Goal: Use online tool/utility: Utilize a website feature to perform a specific function

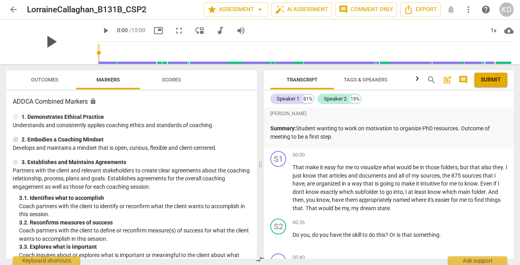
click at [61, 42] on span "play_arrow" at bounding box center [50, 41] width 21 height 21
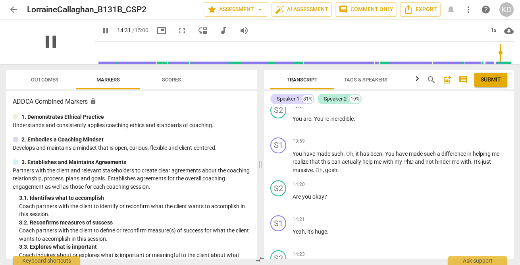
scroll to position [2270, 0]
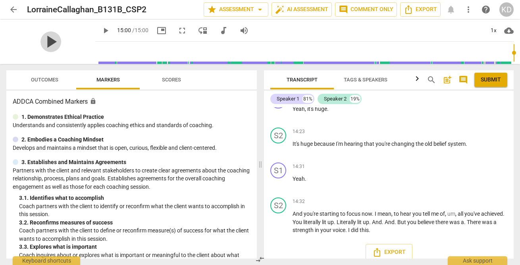
click at [47, 44] on span "play_arrow" at bounding box center [50, 41] width 21 height 21
click at [101, 30] on span "play_arrow" at bounding box center [106, 31] width 10 height 10
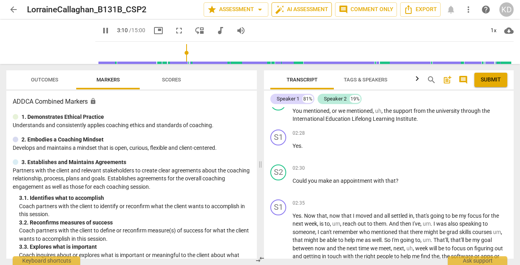
scroll to position [523, 0]
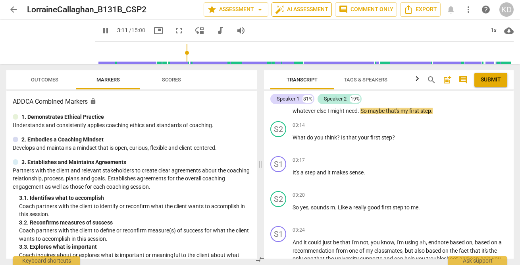
click at [309, 12] on span "auto_fix_high AI Assessment" at bounding box center [301, 10] width 53 height 10
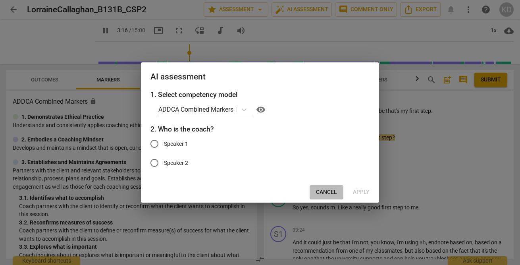
click at [331, 191] on span "Cancel" at bounding box center [326, 192] width 21 height 8
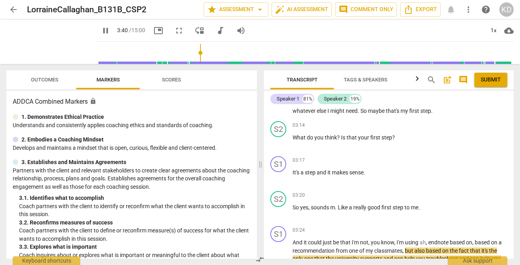
scroll to position [679, 0]
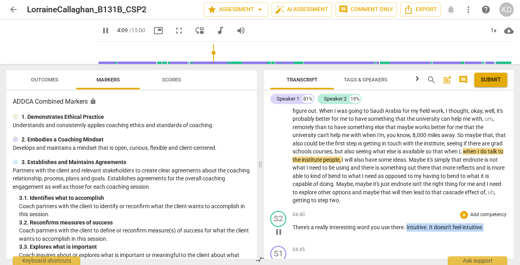
drag, startPoint x: 407, startPoint y: 227, endPoint x: 486, endPoint y: 227, distance: 78.6
click at [486, 227] on p "There's a really interesting word you use there . Intuitive . It doesn't feel i…" at bounding box center [400, 227] width 215 height 8
click at [484, 216] on p "Add competency" at bounding box center [489, 214] width 38 height 7
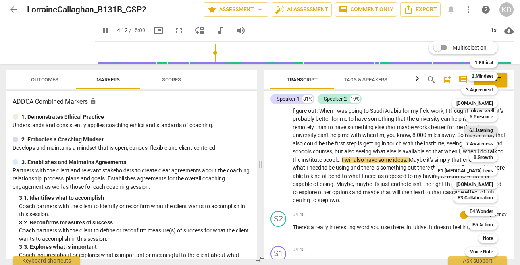
click at [480, 130] on b "6.Listening" at bounding box center [481, 130] width 24 height 10
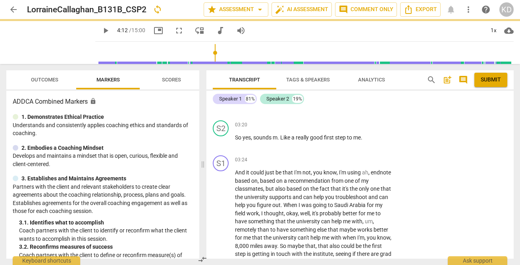
type input "252"
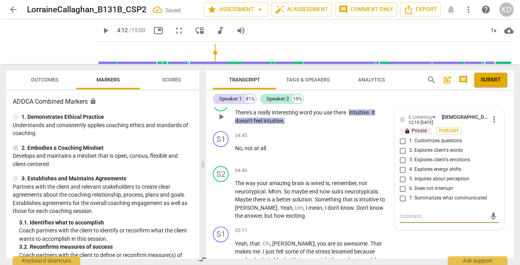
scroll to position [918, 0]
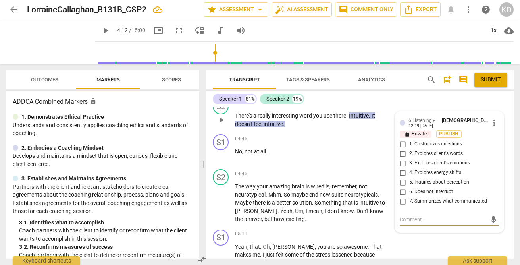
click at [401, 154] on input "2. Explores client's words" at bounding box center [403, 154] width 13 height 10
checkbox input "true"
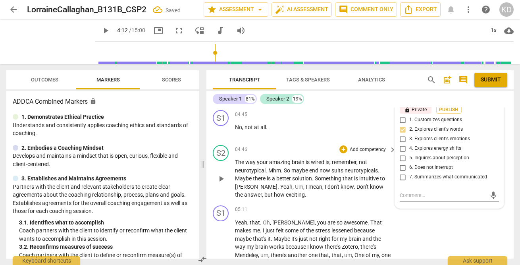
scroll to position [944, 0]
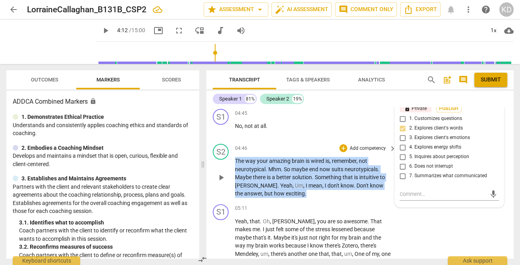
drag, startPoint x: 235, startPoint y: 161, endPoint x: 273, endPoint y: 189, distance: 46.8
click at [273, 189] on p "The way your amazing brain is wired is , remember , not neurotypical . Mhm . So…" at bounding box center [313, 177] width 157 height 41
click at [364, 148] on p "Add competency" at bounding box center [368, 148] width 38 height 7
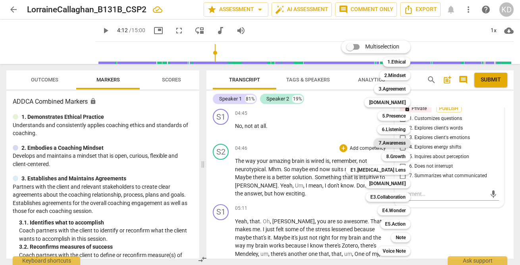
click at [396, 141] on b "7.Awareness" at bounding box center [392, 143] width 27 height 10
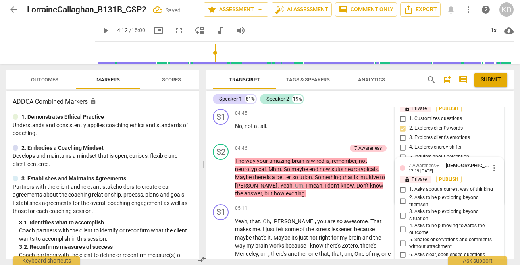
scroll to position [1053, 0]
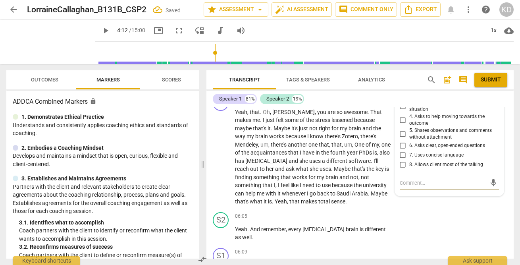
click at [402, 134] on input "5. Shares observations and comments without attachment" at bounding box center [403, 134] width 13 height 10
checkbox input "true"
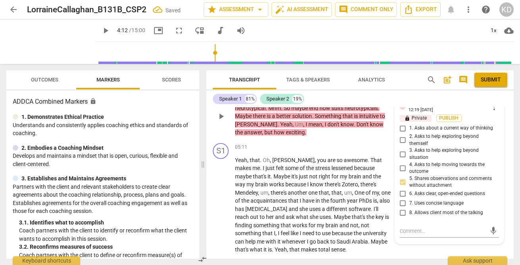
scroll to position [1004, 0]
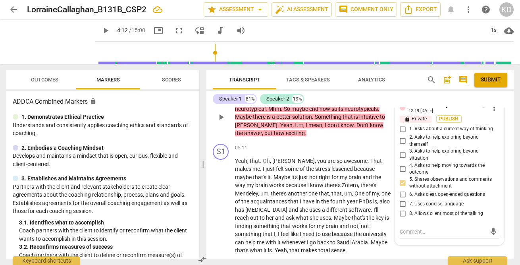
click at [403, 214] on input "8. Allows client most of the talking" at bounding box center [403, 214] width 13 height 10
checkbox input "true"
click at [308, 196] on span "one" at bounding box center [313, 193] width 10 height 6
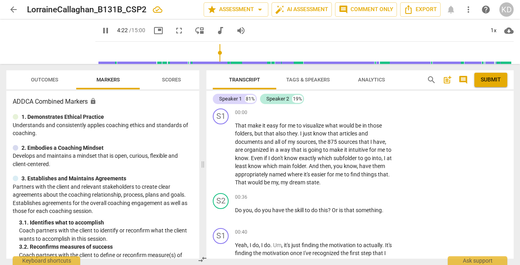
scroll to position [0, 0]
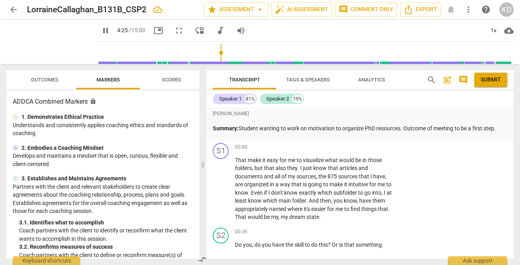
click at [101, 31] on span "pause" at bounding box center [106, 31] width 10 height 10
type input "265"
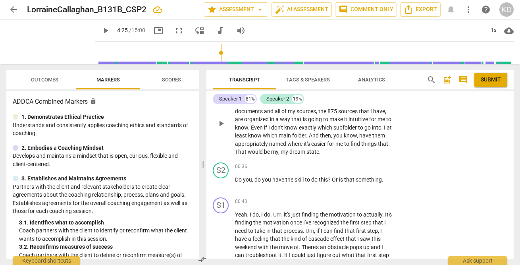
scroll to position [70, 0]
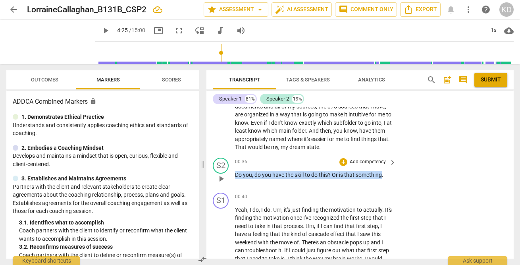
drag, startPoint x: 235, startPoint y: 174, endPoint x: 383, endPoint y: 178, distance: 147.3
click at [383, 178] on p "Do you , do you have the skill to do this ? Or is that something ." at bounding box center [313, 175] width 157 height 8
click at [374, 162] on p "Add competency" at bounding box center [368, 161] width 38 height 7
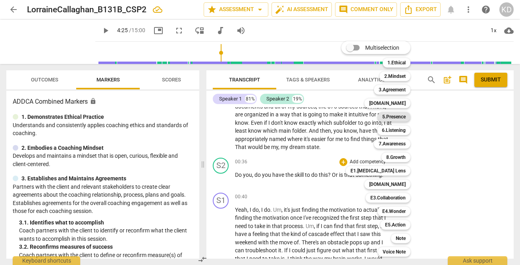
click at [402, 116] on b "5.Presence" at bounding box center [393, 117] width 23 height 10
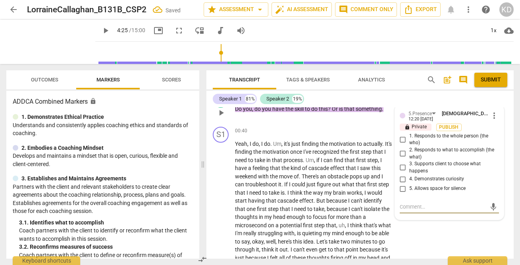
scroll to position [133, 0]
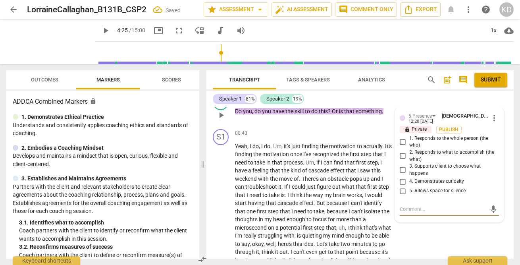
click at [402, 141] on input "1. Responds to the whole person (the who)" at bounding box center [403, 142] width 13 height 10
checkbox input "true"
click at [402, 181] on input "4. Demonstrates curiosity" at bounding box center [403, 182] width 13 height 10
checkbox input "true"
click at [401, 191] on input "5. Allows space for silence" at bounding box center [403, 191] width 13 height 10
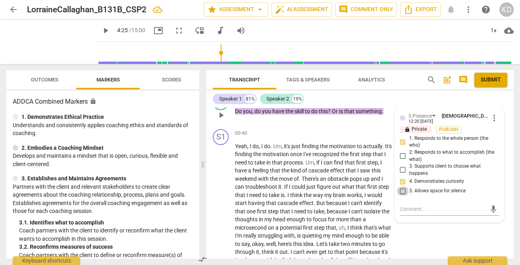
checkbox input "true"
click at [401, 156] on input "2. Responds to what to accomplish (the what)" at bounding box center [403, 156] width 13 height 10
checkbox input "true"
click at [403, 170] on input "3. Supports client to choose what happens" at bounding box center [403, 170] width 13 height 10
checkbox input "true"
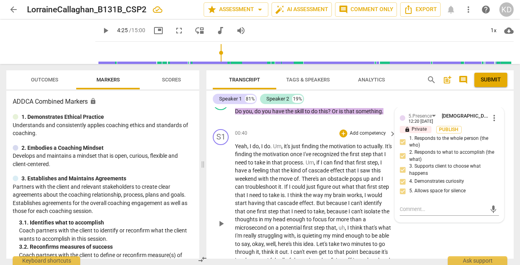
click at [209, 200] on div "S1 play_arrow pause 00:40 + Add competency keyboard_arrow_right Yeah , I do , I…" at bounding box center [359, 217] width 307 height 182
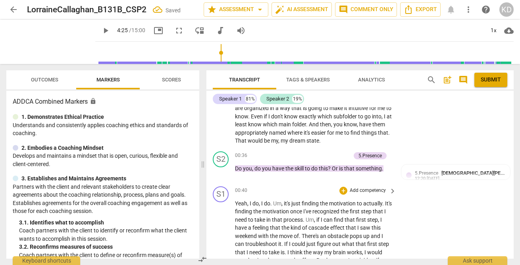
scroll to position [79, 0]
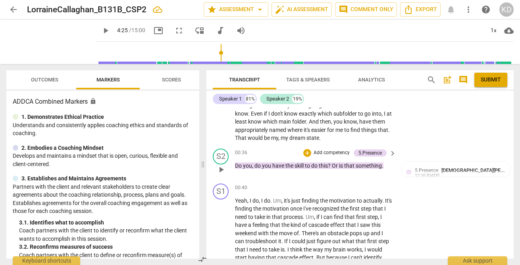
click at [324, 153] on p "Add competency" at bounding box center [332, 152] width 38 height 7
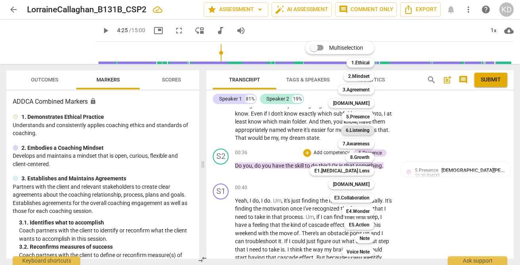
click at [359, 131] on b "6.Listening" at bounding box center [358, 130] width 24 height 10
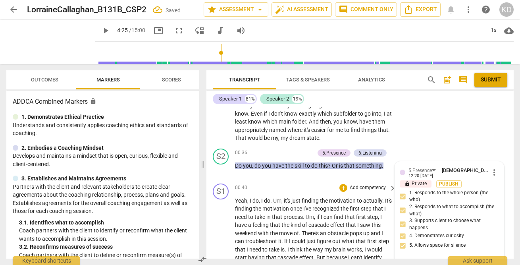
scroll to position [160, 0]
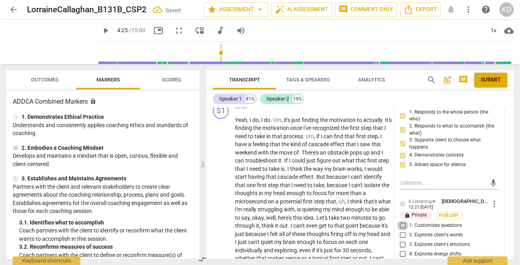
click at [402, 226] on input "1. Customizes questions" at bounding box center [403, 226] width 13 height 10
checkbox input "true"
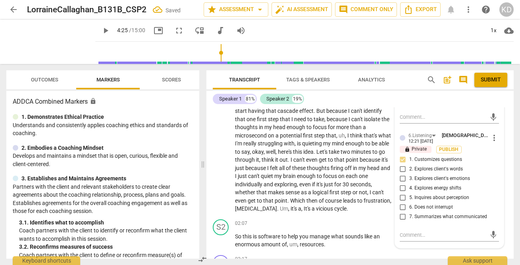
scroll to position [227, 0]
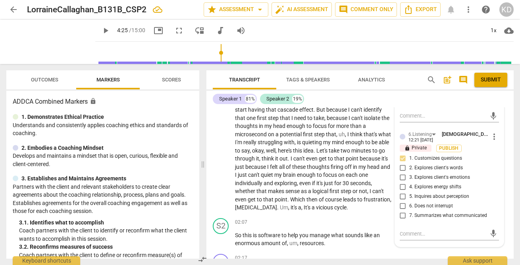
click at [402, 196] on input "5. Inquires about perception" at bounding box center [403, 197] width 13 height 10
checkbox input "true"
click at [212, 189] on div "S1 play_arrow pause 00:40 + Add competency keyboard_arrow_right Yeah , I do , I…" at bounding box center [359, 124] width 307 height 182
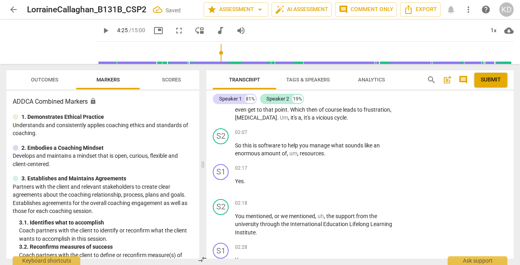
scroll to position [309, 0]
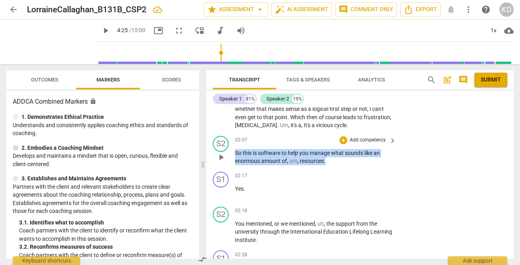
drag, startPoint x: 236, startPoint y: 153, endPoint x: 330, endPoint y: 158, distance: 94.3
click at [330, 158] on p "So this is software to help you manage what sounds like an enormous amount of ,…" at bounding box center [313, 157] width 157 height 16
click at [368, 140] on p "Add competency" at bounding box center [368, 140] width 38 height 7
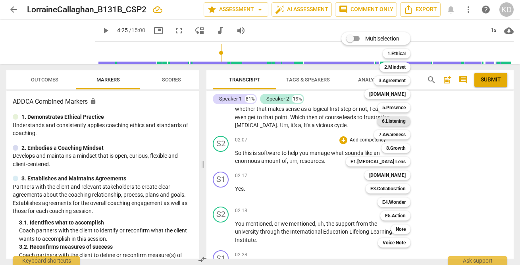
click at [397, 120] on b "6.Listening" at bounding box center [394, 121] width 24 height 10
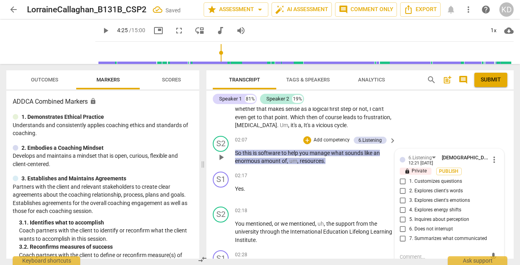
scroll to position [310, 0]
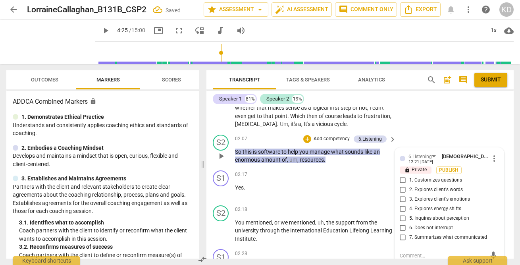
click at [402, 237] on input "7. Summarizes what communicated" at bounding box center [403, 238] width 13 height 10
checkbox input "true"
click at [403, 219] on input "5. Inquires about perception" at bounding box center [403, 219] width 13 height 10
checkbox input "true"
click at [402, 179] on input "1. Customizes questions" at bounding box center [403, 180] width 13 height 10
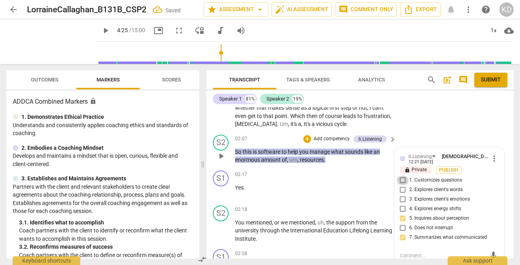
checkbox input "true"
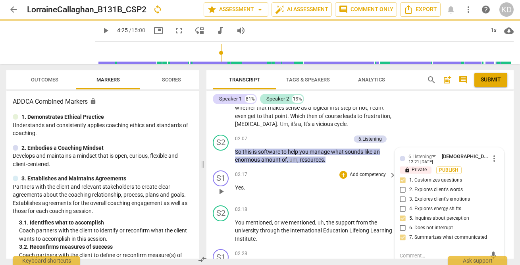
click at [209, 197] on div "S1 play_arrow pause 02:17 + Add competency keyboard_arrow_right Yes ." at bounding box center [359, 184] width 307 height 35
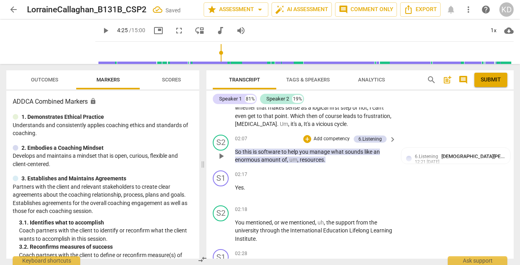
click at [328, 139] on p "Add competency" at bounding box center [332, 138] width 38 height 7
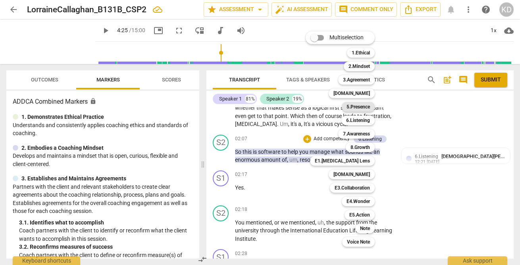
click at [361, 107] on b "5.Presence" at bounding box center [358, 107] width 23 height 10
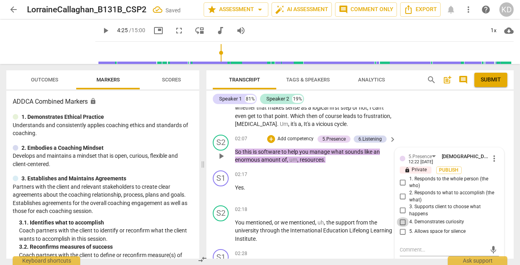
click at [401, 222] on input "4. Demonstrates curiosity" at bounding box center [403, 222] width 13 height 10
checkbox input "true"
click at [212, 205] on div "S2 play_arrow pause 02:18 + Add competency keyboard_arrow_right You mentioned ,…" at bounding box center [359, 224] width 307 height 44
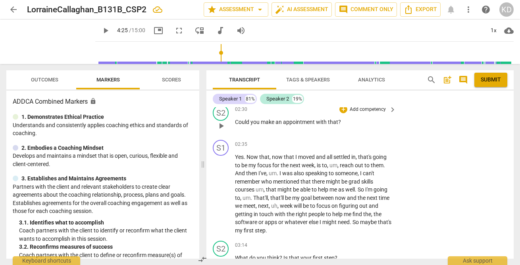
scroll to position [476, 0]
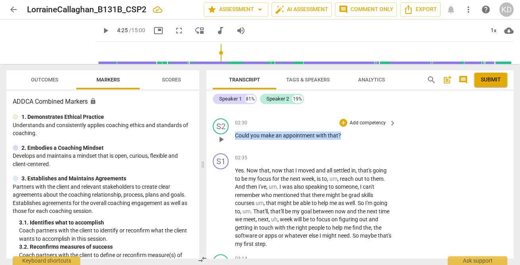
drag, startPoint x: 236, startPoint y: 135, endPoint x: 341, endPoint y: 137, distance: 105.2
click at [341, 137] on p "Could you make an appointment with that ?" at bounding box center [313, 135] width 157 height 8
click at [364, 122] on p "Add competency" at bounding box center [368, 123] width 38 height 7
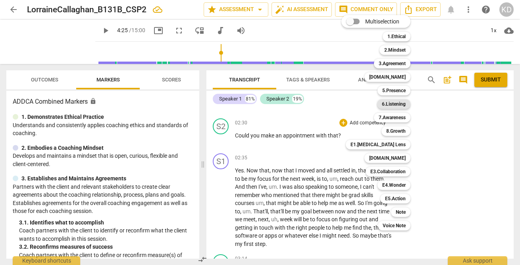
click at [395, 103] on b "6.Listening" at bounding box center [394, 104] width 24 height 10
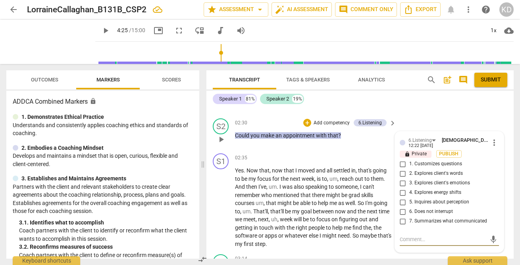
click at [402, 203] on input "5. Inquires about perception" at bounding box center [403, 202] width 13 height 10
checkbox input "true"
click at [413, 239] on textarea at bounding box center [443, 239] width 87 height 8
click at [402, 165] on input "1. Customizes questions" at bounding box center [403, 164] width 13 height 10
checkbox input "true"
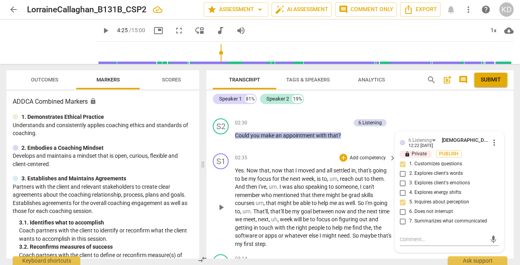
click at [207, 201] on div "S1 play_arrow pause 02:35 + Add competency keyboard_arrow_right Yes . Now that …" at bounding box center [359, 200] width 307 height 101
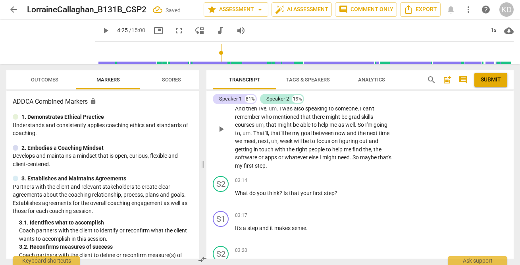
scroll to position [555, 0]
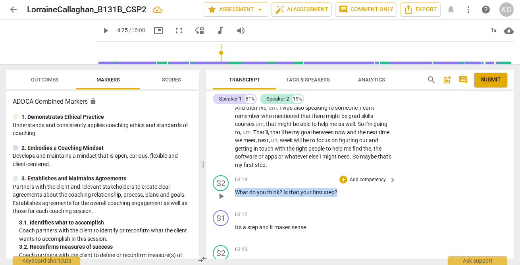
drag, startPoint x: 236, startPoint y: 193, endPoint x: 337, endPoint y: 188, distance: 101.0
click at [337, 188] on p "What do you think ? Is that your first step ?" at bounding box center [313, 192] width 157 height 8
click at [362, 179] on p "Add competency" at bounding box center [368, 179] width 38 height 7
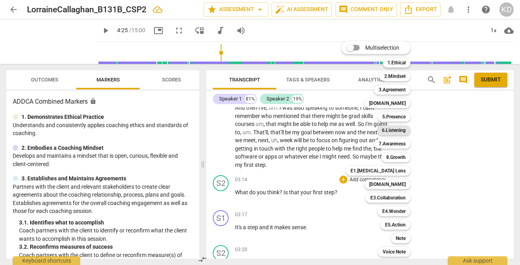
click at [394, 131] on b "6.Listening" at bounding box center [394, 130] width 24 height 10
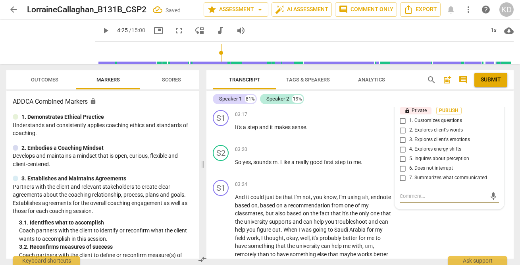
scroll to position [645, 0]
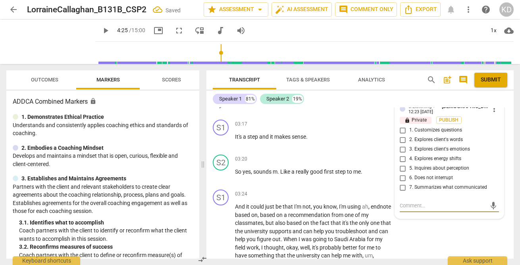
click at [401, 129] on input "1. Customizes questions" at bounding box center [403, 130] width 13 height 10
checkbox input "true"
click at [402, 168] on input "5. Inquires about perception" at bounding box center [403, 169] width 13 height 10
checkbox input "true"
click at [209, 180] on div "S2 play_arrow pause 03:20 + Add competency keyboard_arrow_right So yes , sounds…" at bounding box center [359, 168] width 307 height 35
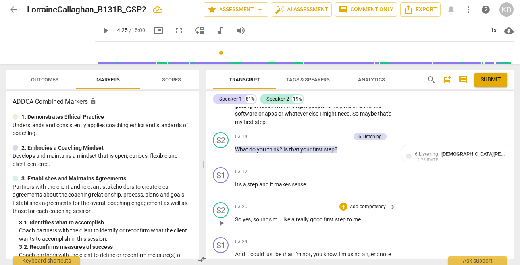
scroll to position [605, 0]
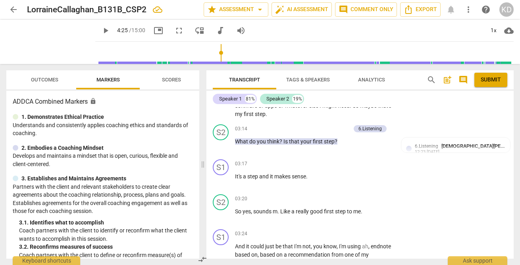
click at [109, 81] on span "Markers" at bounding box center [107, 80] width 23 height 6
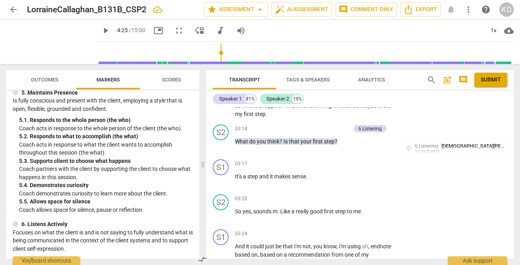
scroll to position [376, 0]
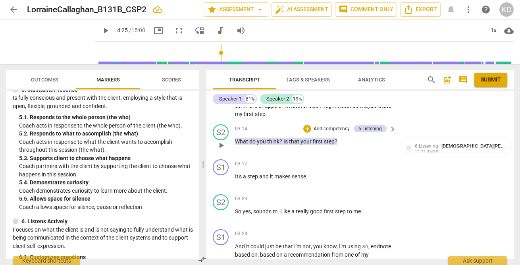
click at [332, 129] on p "Add competency" at bounding box center [332, 128] width 38 height 7
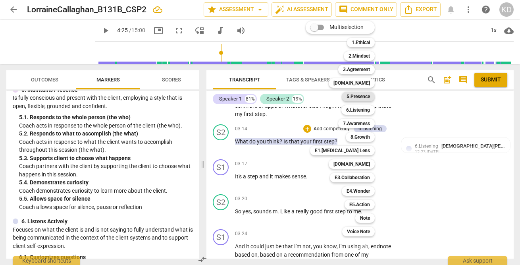
click at [359, 98] on b "5.Presence" at bounding box center [358, 97] width 23 height 10
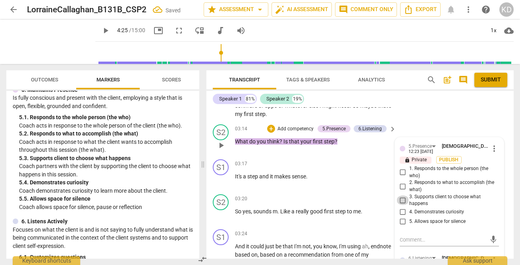
click at [401, 200] on input "3. Supports client to choose what happens" at bounding box center [403, 200] width 13 height 10
checkbox input "true"
click at [401, 171] on input "1. Responds to the whole person (the who)" at bounding box center [403, 173] width 13 height 10
checkbox input "true"
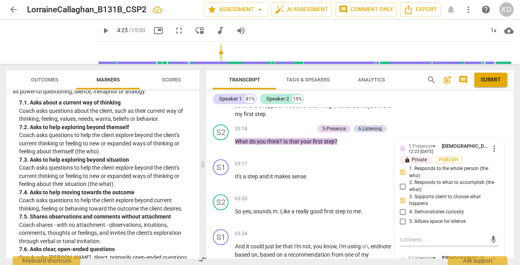
scroll to position [720, 0]
click at [303, 127] on p "Add competency" at bounding box center [296, 128] width 38 height 7
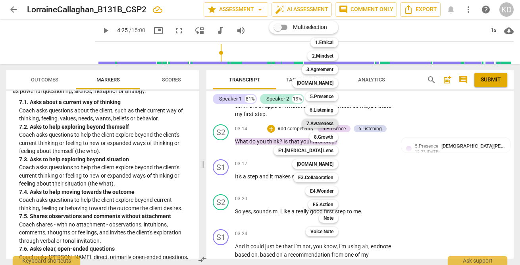
click at [330, 125] on b "7.Awareness" at bounding box center [320, 124] width 27 height 10
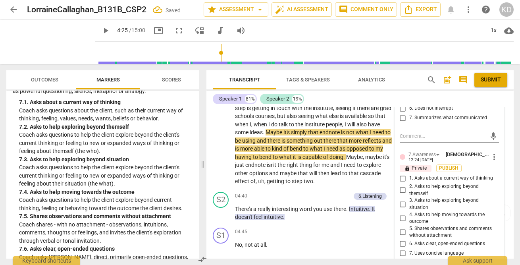
scroll to position [829, 0]
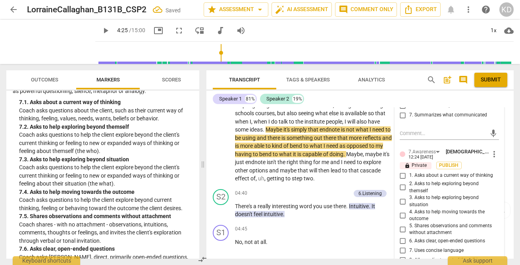
click at [401, 214] on input "4. Asks to help moving towards the outcome" at bounding box center [403, 215] width 13 height 10
checkbox input "true"
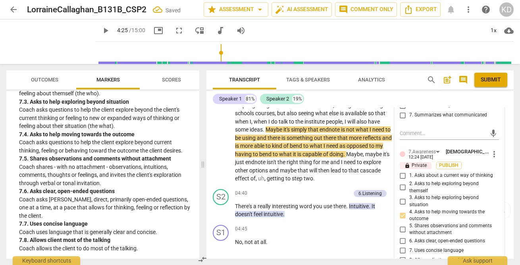
scroll to position [785, 0]
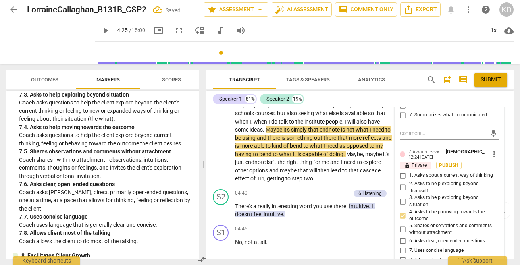
click at [403, 241] on input "6. Asks clear, open-ended questions" at bounding box center [403, 241] width 13 height 10
checkbox input "true"
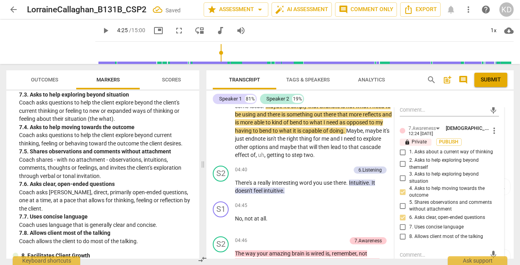
scroll to position [861, 0]
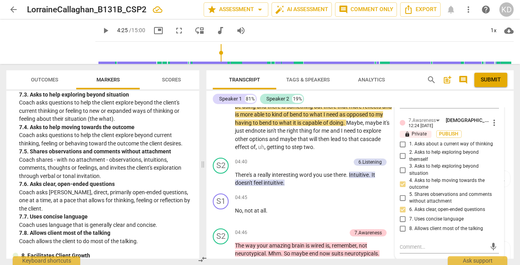
click at [401, 218] on input "7. Uses concise language" at bounding box center [403, 219] width 13 height 10
checkbox input "true"
click at [402, 226] on input "8. Allows client most of the talking" at bounding box center [403, 229] width 13 height 10
checkbox input "true"
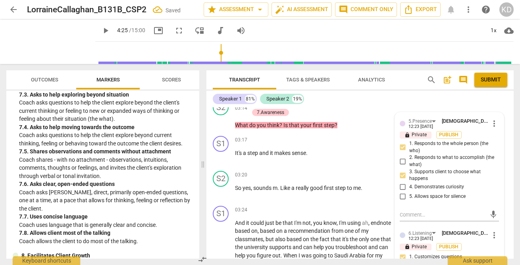
scroll to position [635, 0]
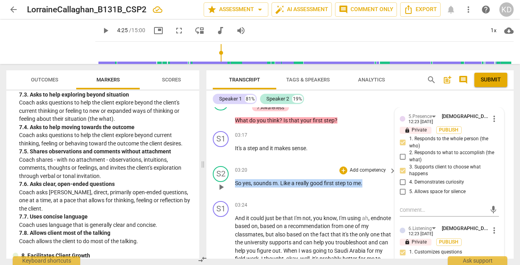
drag, startPoint x: 236, startPoint y: 183, endPoint x: 366, endPoint y: 181, distance: 130.2
click at [366, 181] on p "So yes , sounds m . Like a really good first step to me ." at bounding box center [313, 183] width 157 height 8
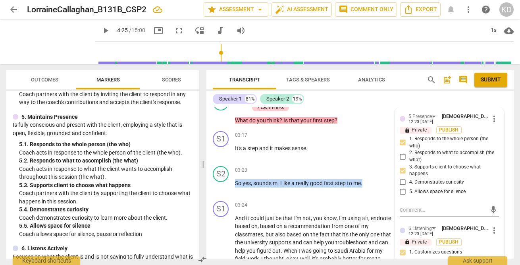
scroll to position [348, 0]
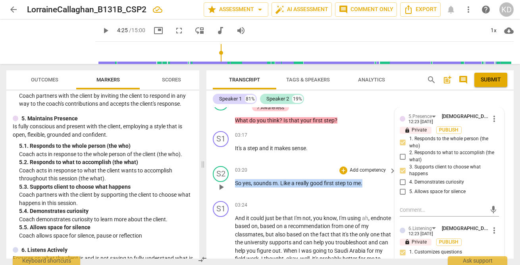
click at [347, 170] on div "+ Add competency" at bounding box center [362, 170] width 47 height 8
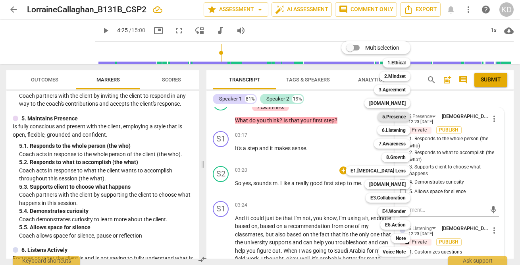
click at [396, 117] on b "5.Presence" at bounding box center [393, 117] width 23 height 10
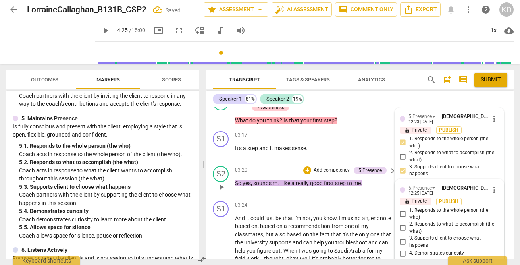
scroll to position [733, 0]
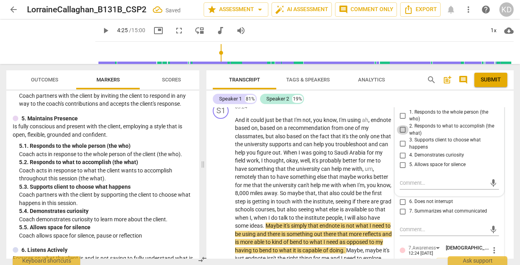
click at [402, 129] on input "2. Responds to what to accomplish (the what)" at bounding box center [403, 130] width 13 height 10
checkbox input "true"
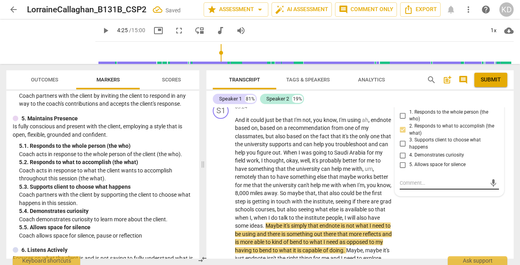
click at [421, 183] on textarea at bounding box center [443, 183] width 87 height 8
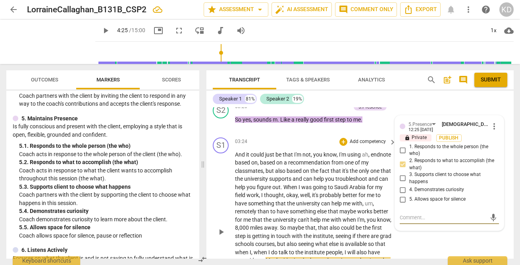
scroll to position [704, 0]
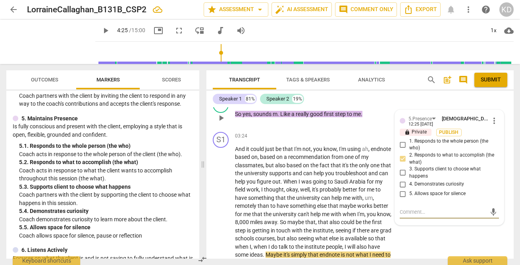
type textarea "N"
type textarea "No"
type textarea "Not"
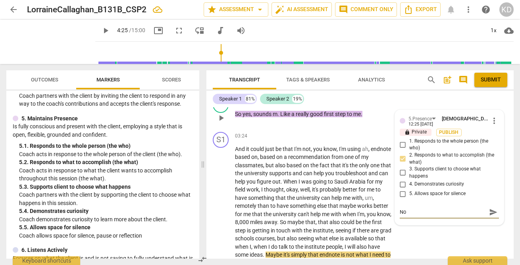
type textarea "Not"
type textarea "Not a"
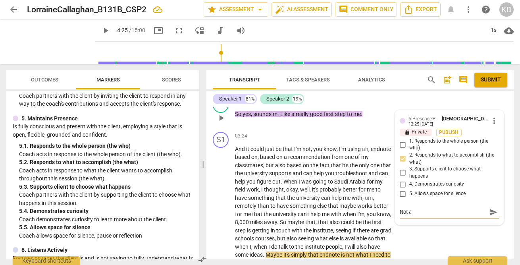
type textarea "Not a"
type textarea "Not a h"
type textarea "Not a hu"
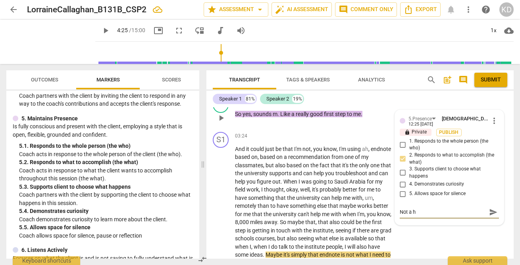
type textarea "Not a hu"
type textarea "Not a hug"
type textarea "Not a huge"
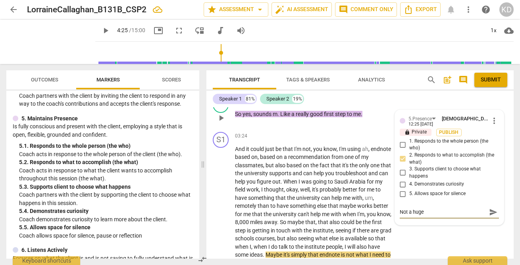
type textarea "Not a huge"
type textarea "Not a huge d"
type textarea "Not a huge de"
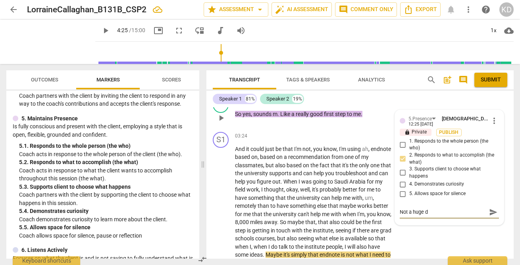
type textarea "Not a huge de"
type textarea "Not a huge dea"
type textarea "Not a huge deal"
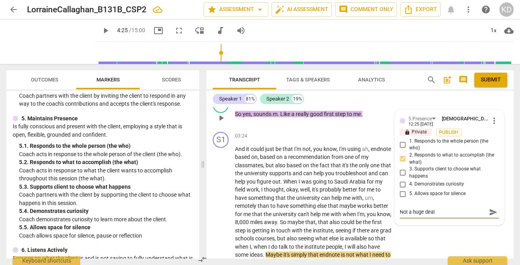
type textarea "Not a huge deal h"
type textarea "Not a huge deal he"
type textarea "Not a huge deal her"
type textarea "Not a huge deal here"
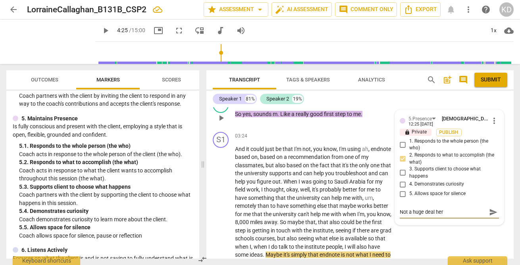
type textarea "Not a huge deal here"
type textarea "Not a huge deal here,"
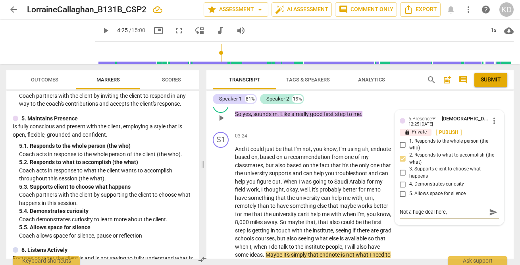
type textarea "Not a huge deal here, b"
type textarea "Not a huge deal here, bu"
type textarea "Not a huge deal here, but"
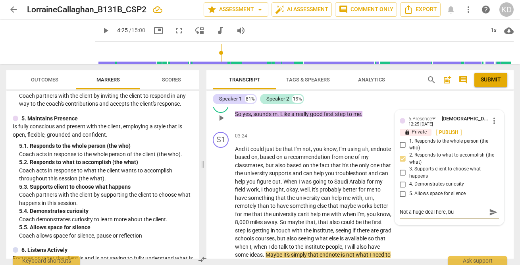
type textarea "Not a huge deal here, but"
type textarea "Not a huge deal here, but w"
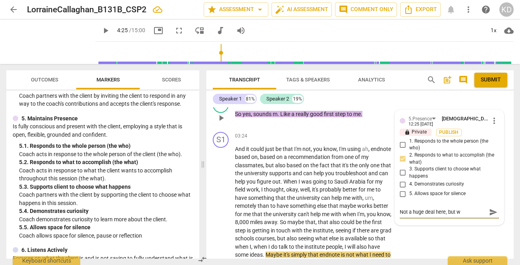
type textarea "Not a huge deal here, but we"
type textarea "Not a huge deal here, but we w"
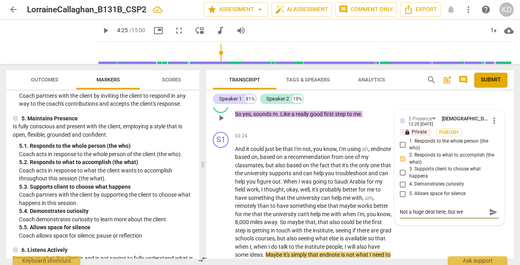
type textarea "Not a huge deal here, but we w"
type textarea "Not a huge deal here, but we wa"
type textarea "Not a huge deal here, but we wan"
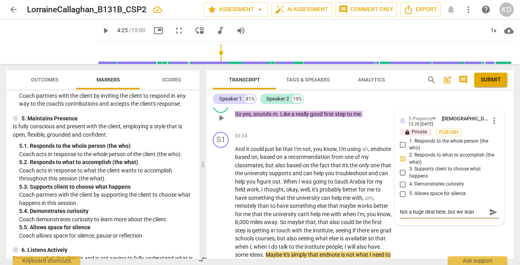
type textarea "Not a huge deal here, but we want"
type textarea "Not a huge deal here, but we want t"
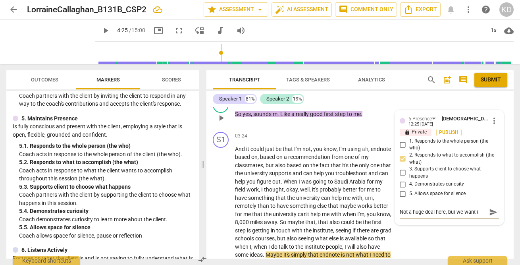
type textarea "Not a huge deal here, but we want to"
type textarea "Not a huge deal here, but we want to b"
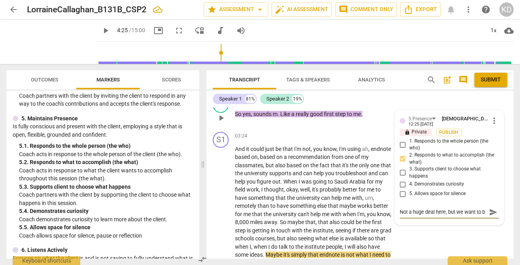
scroll to position [7, 0]
type textarea "Not a huge deal here, but we want to ba"
type textarea "Not a huge deal here, but we want to b"
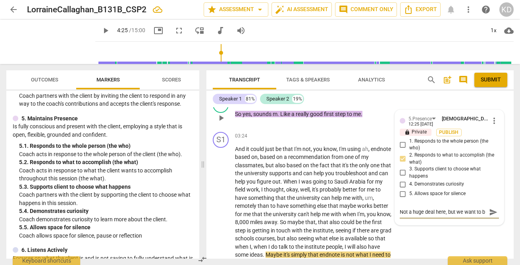
type textarea "Not a huge deal here, but we want to be"
type textarea "Not a huge deal here, but we want to bec"
type textarea "Not a huge deal here, but we want to beca"
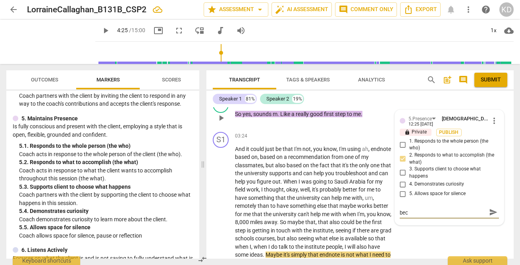
type textarea "Not a huge deal here, but we want to beca"
type textarea "Not a huge deal here, but we want to bec"
type textarea "Not a huge deal here, but we want to be"
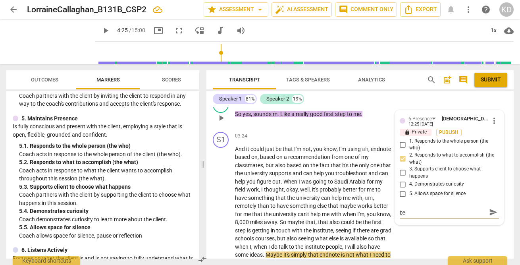
type textarea "Not a huge deal here, but we want to be"
type textarea "Not a huge deal here, but we want to be c"
type textarea "Not a huge deal here, but we want to be ca"
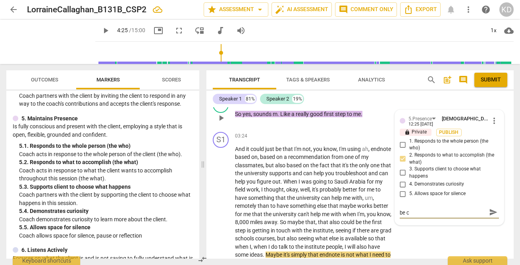
type textarea "Not a huge deal here, but we want to be ca"
type textarea "Not a huge deal here, but we want to be car"
type textarea "Not a huge deal here, but we want to be care"
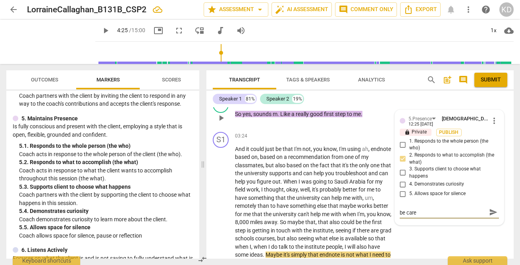
scroll to position [0, 0]
type textarea "Not a huge deal here, but we want to be caref"
type textarea "Not a huge deal here, but we want to be carefu"
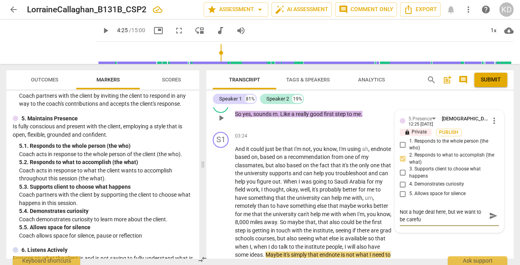
type textarea "Not a huge deal here, but we want to be careful"
type textarea "Not a huge deal here, but we want to be careful a"
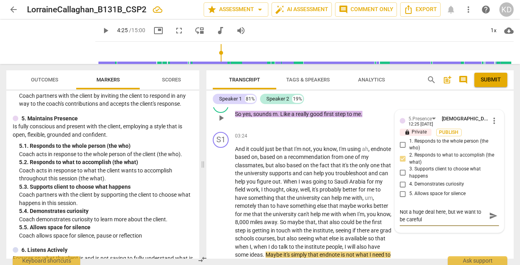
type textarea "Not a huge deal here, but we want to be careful a"
type textarea "Not a huge deal here, but we want to be careful ab"
type textarea "Not a huge deal here, but we want to be careful abo"
type textarea "Not a huge deal here, but we want to be careful abou"
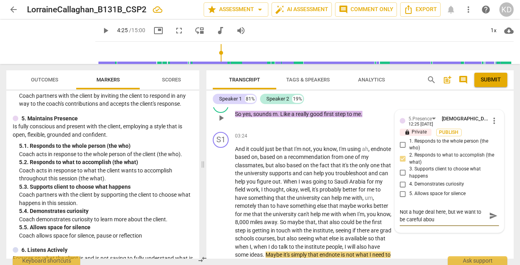
type textarea "Not a huge deal here, but we want to be careful about"
type textarea "Not a huge deal here, but we want to be careful about b"
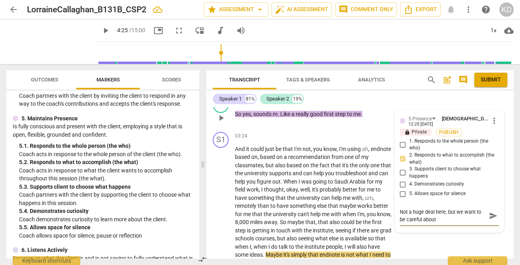
type textarea "Not a huge deal here, but we want to be careful about b"
type textarea "Not a huge deal here, but we want to be careful about br"
type textarea "Not a huge deal here, but we want to be careful about bri"
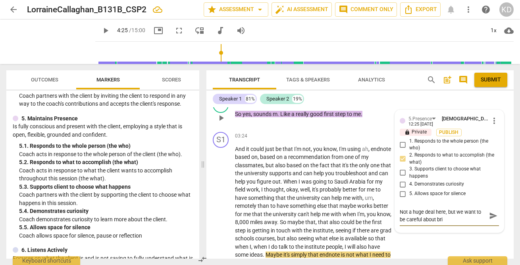
type textarea "Not a huge deal here, but we want to be careful about brin"
type textarea "Not a huge deal here, but we want to be careful about bring"
type textarea "Not a huge deal here, but we want to be careful about bringi"
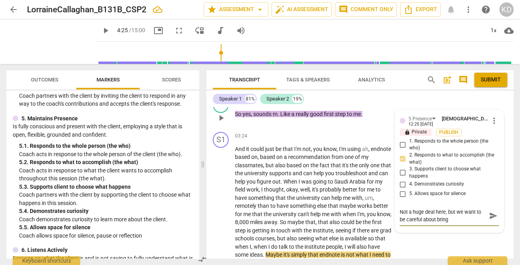
type textarea "Not a huge deal here, but we want to be careful about bringi"
type textarea "Not a huge deal here, but we want to be careful about bringin"
type textarea "Not a huge deal here, but we want to be careful about bringing"
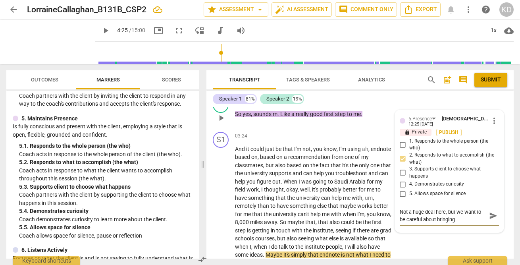
type textarea "Not a huge deal here, but we want to be careful about bringing"
type textarea "Not a huge deal here, but we want to be careful about bringing o"
type textarea "Not a huge deal here, but we want to be careful about bringing ou"
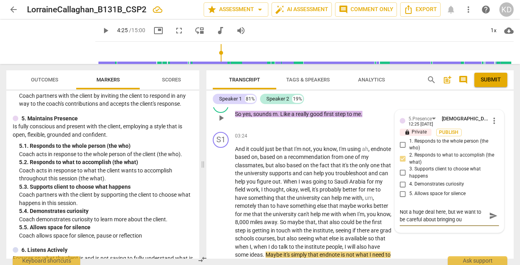
type textarea "Not a huge deal here, but we want to be careful about bringing our"
type textarea "Not a huge deal here, but we want to be careful about bringing ours"
type textarea "Not a huge deal here, but we want to be careful about bringing ourse"
type textarea "Not a huge deal here, but we want to be careful about bringing oursel"
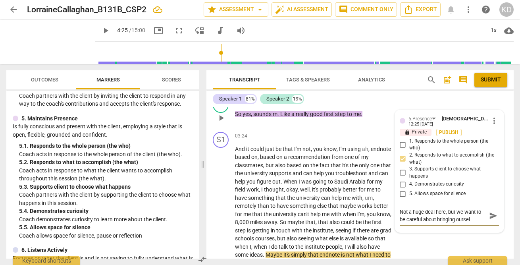
type textarea "Not a huge deal here, but we want to be careful about bringing ourselv"
type textarea "Not a huge deal here, but we want to be careful about bringing ourselve"
type textarea "Not a huge deal here, but we want to be careful about bringing ourselves"
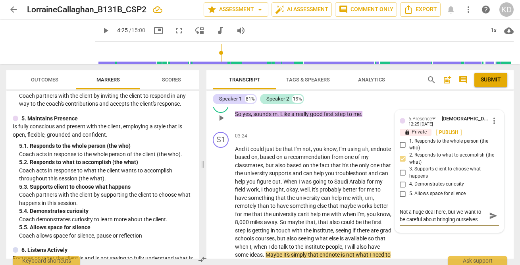
type textarea "Not a huge deal here, but we want to be careful about bringing ourselves"
type textarea "Not a huge deal here, but we want to be careful about bringing ourselves i"
type textarea "Not a huge deal here, but we want to be careful about bringing ourselves in"
type textarea "Not a huge deal here, but we want to be careful about bringing ourselves int"
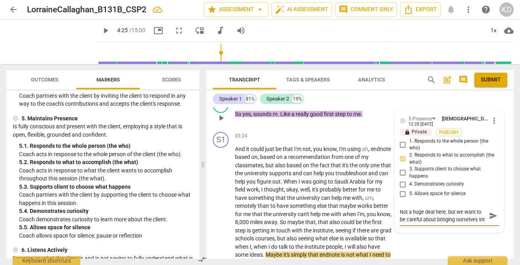
scroll to position [7, 0]
type textarea "Not a huge deal here, but we want to be careful about bringing ourselves into"
type textarea "Not a huge deal here, but we want to be careful about bringing ourselves into t"
type textarea "Not a huge deal here, but we want to be careful about bringing ourselves into th"
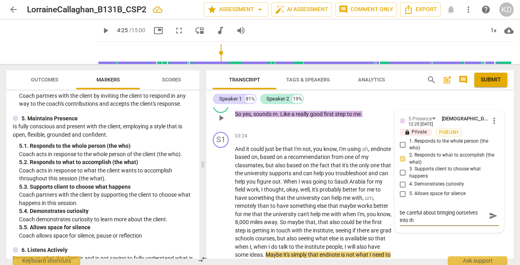
type textarea "Not a huge deal here, but we want to be careful about bringing ourselves into t…"
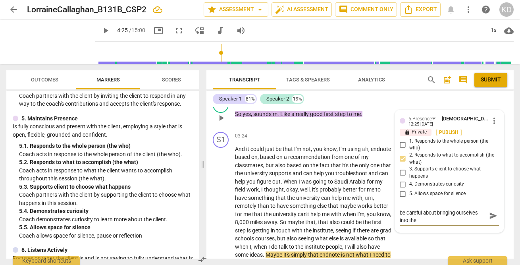
type textarea "Not a huge deal here, but we want to be careful about bringing ourselves into t…"
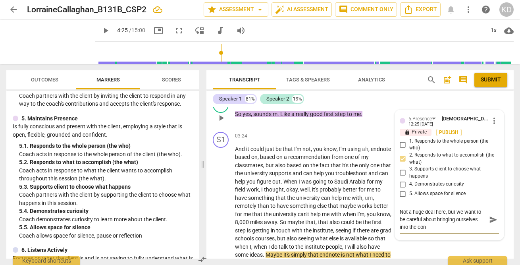
scroll to position [0, 0]
type textarea "Not a huge deal here, but we want to be careful about bringing ourselves into t…"
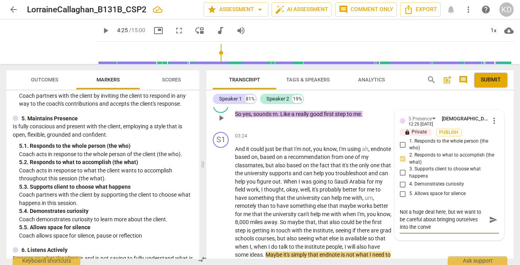
type textarea "Not a huge deal here, but we want to be careful about bringing ourselves into t…"
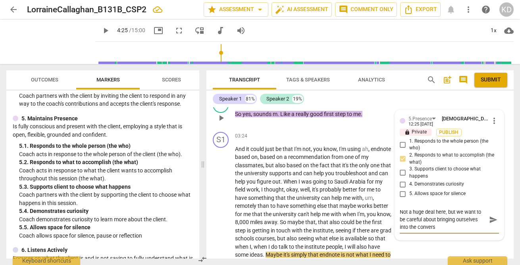
type textarea "Not a huge deal here, but we want to be careful about bringing ourselves into t…"
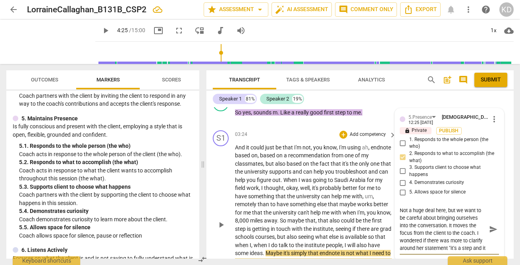
scroll to position [696, 0]
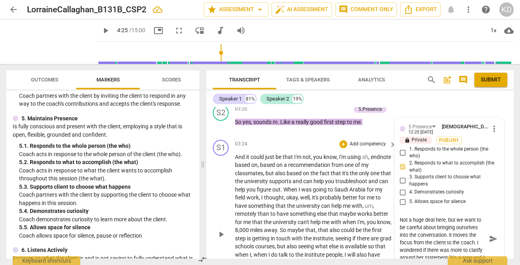
click at [215, 187] on div "play_arrow pause" at bounding box center [225, 235] width 20 height 158
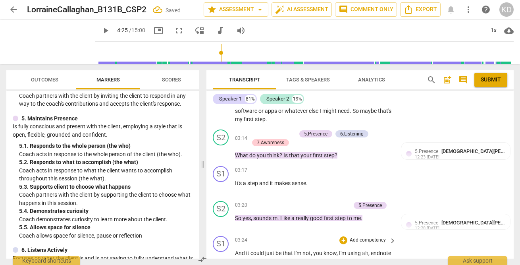
scroll to position [583, 0]
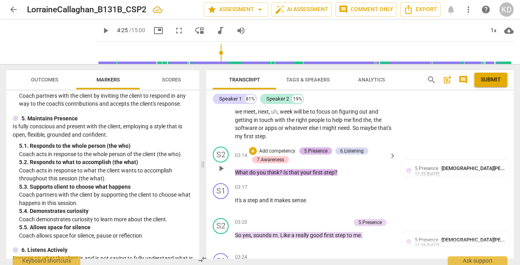
click at [318, 151] on div "5.Presence" at bounding box center [315, 150] width 23 height 7
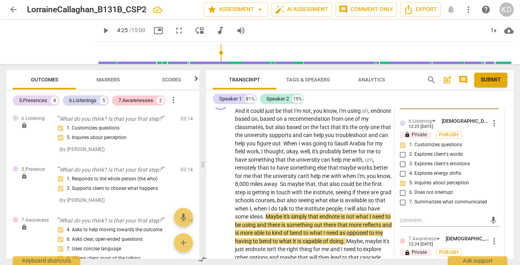
scroll to position [744, 0]
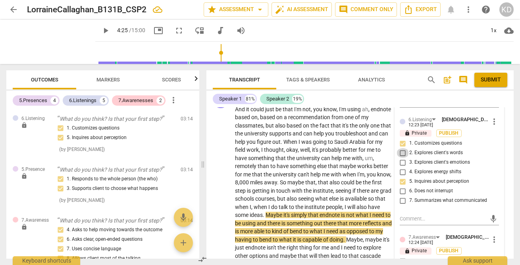
click at [403, 152] on input "2. Explores client's words" at bounding box center [403, 153] width 13 height 10
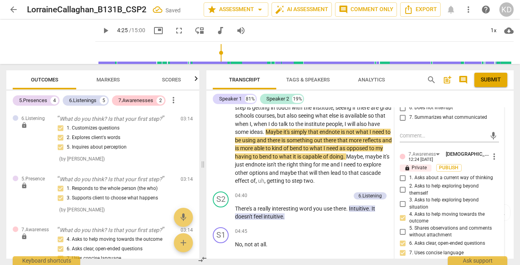
scroll to position [829, 0]
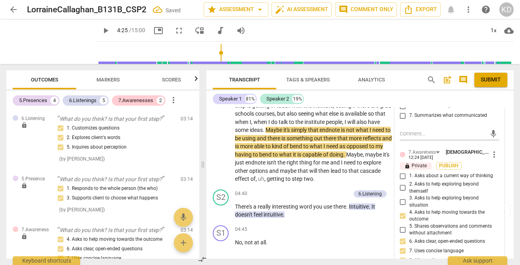
click at [403, 175] on input "1. Asks about a current way of thinking" at bounding box center [403, 176] width 13 height 10
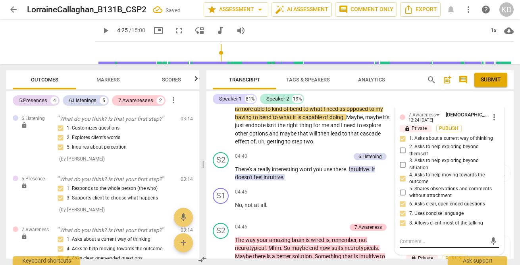
scroll to position [867, 0]
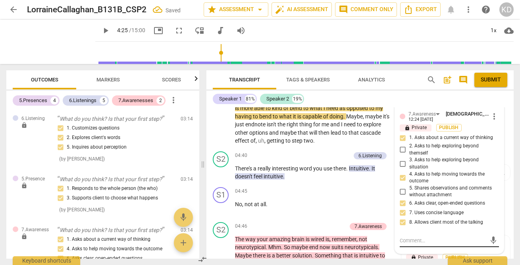
click at [434, 240] on textarea at bounding box center [443, 241] width 87 height 8
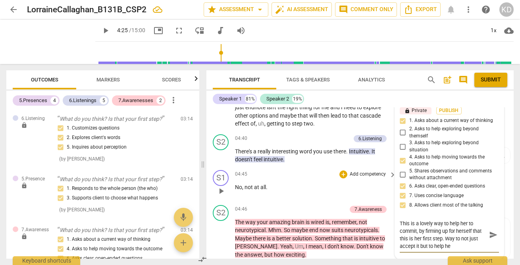
scroll to position [0, 0]
click at [209, 156] on div "S2 play_arrow pause 04:40 + Add competency 6.Listening keyboard_arrow_right The…" at bounding box center [359, 149] width 307 height 36
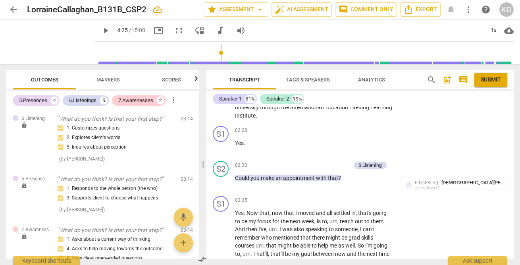
scroll to position [441, 0]
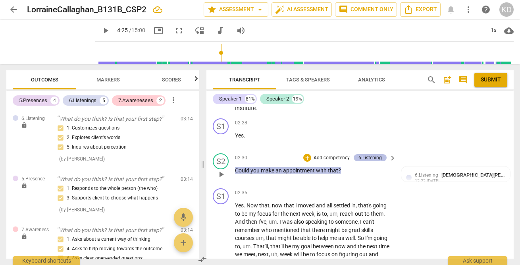
click at [370, 158] on div "6.Listening" at bounding box center [370, 157] width 23 height 7
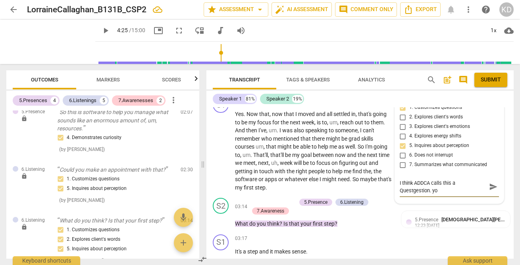
scroll to position [7, 0]
click at [209, 166] on div "S1 play_arrow pause 02:35 + Add competency keyboard_arrow_right Yes . Now that …" at bounding box center [359, 144] width 307 height 101
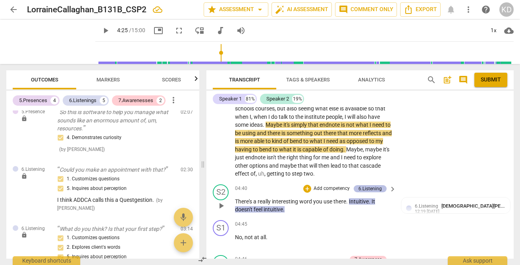
scroll to position [829, 0]
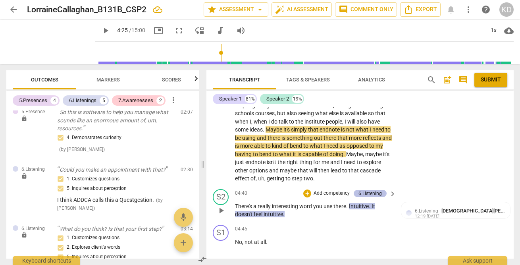
click at [365, 193] on div "6.Listening" at bounding box center [370, 193] width 23 height 7
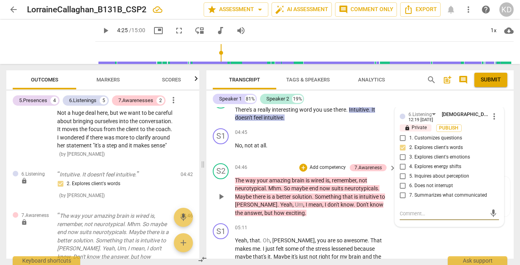
scroll to position [908, 0]
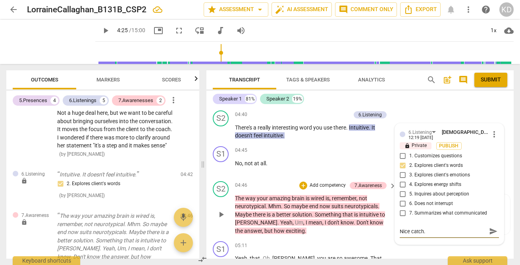
click at [208, 193] on div "S2 play_arrow pause 04:46 + Add competency 7.Awareness keyboard_arrow_right The…" at bounding box center [359, 208] width 307 height 60
